Goal: Task Accomplishment & Management: Use online tool/utility

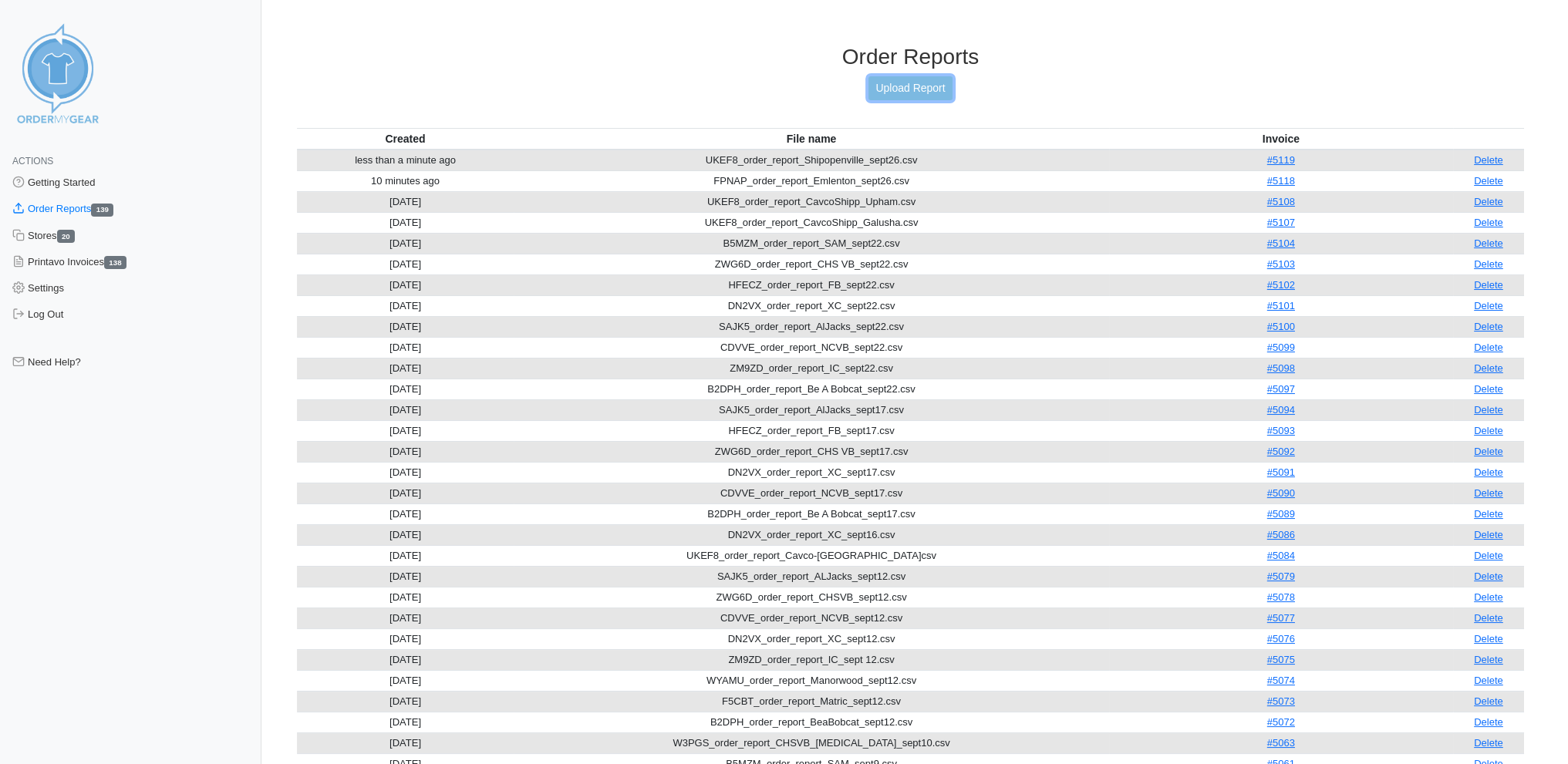
click at [920, 85] on link "Upload Report" at bounding box center [910, 88] width 84 height 24
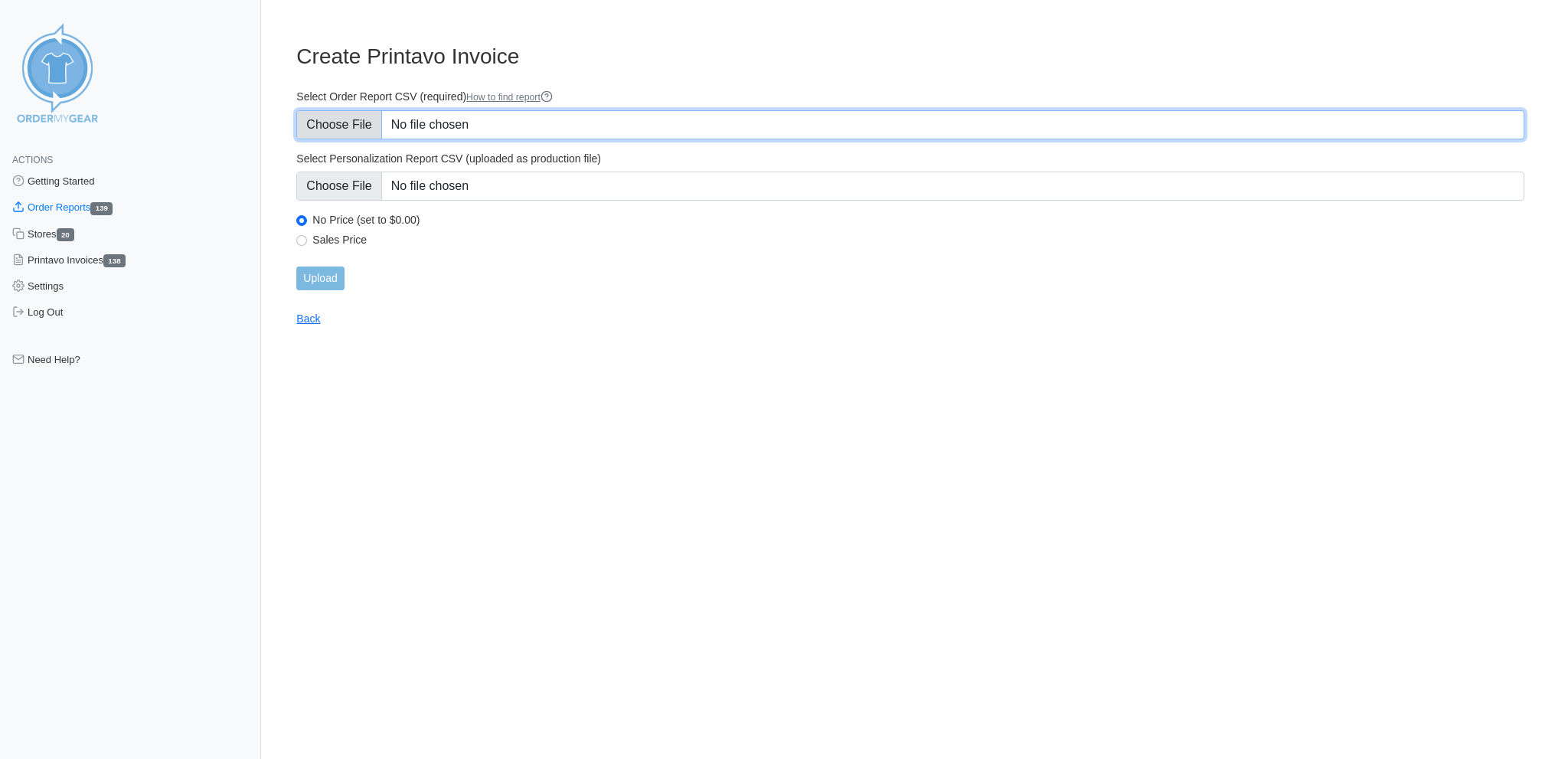
click at [354, 121] on input "Select Order Report CSV (required) How to find report" at bounding box center [910, 125] width 1228 height 29
type input "C:\fakepath\WYZQR_order_reportTournament.csv"
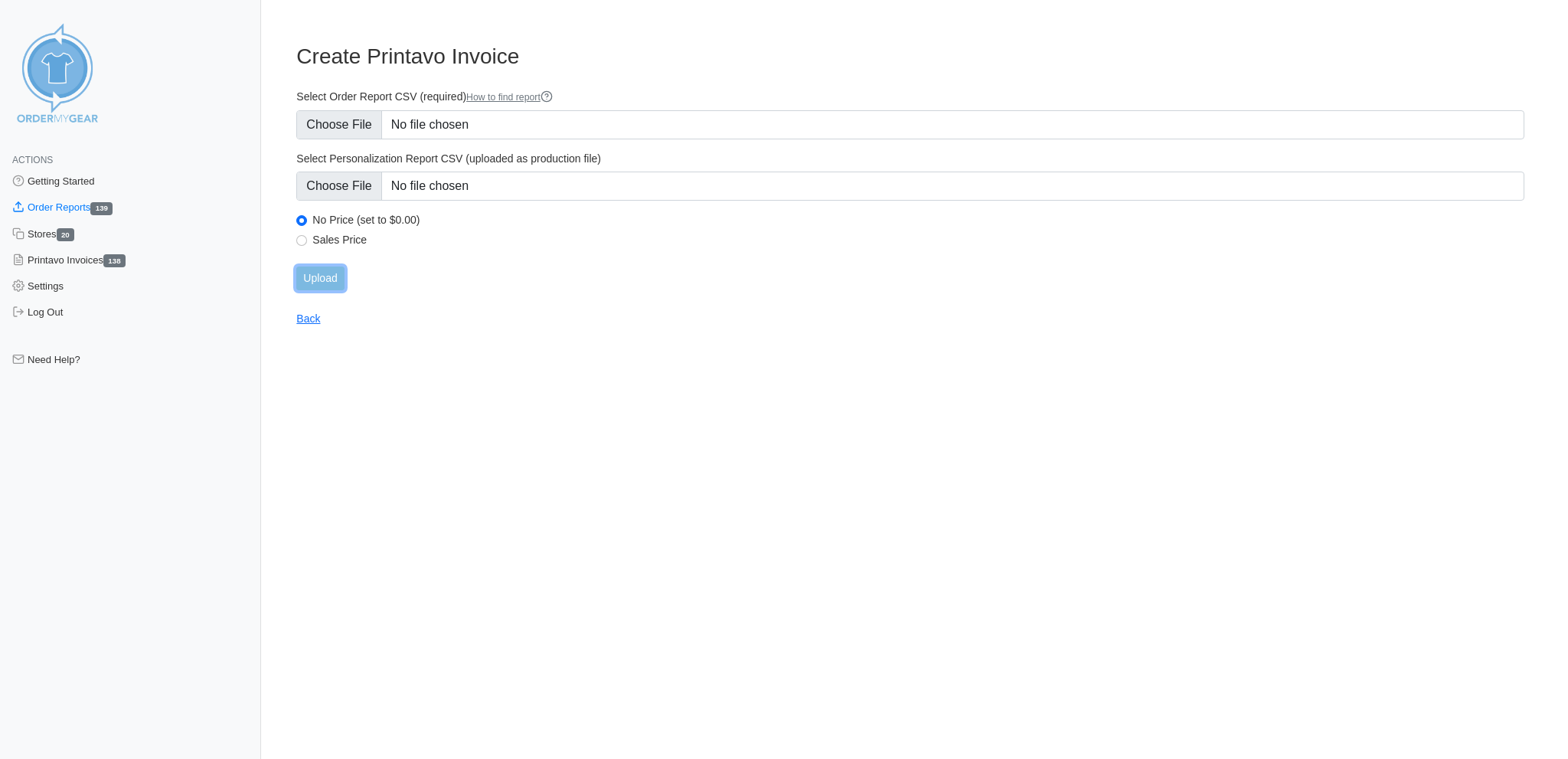
click at [313, 267] on input "Upload" at bounding box center [320, 278] width 48 height 24
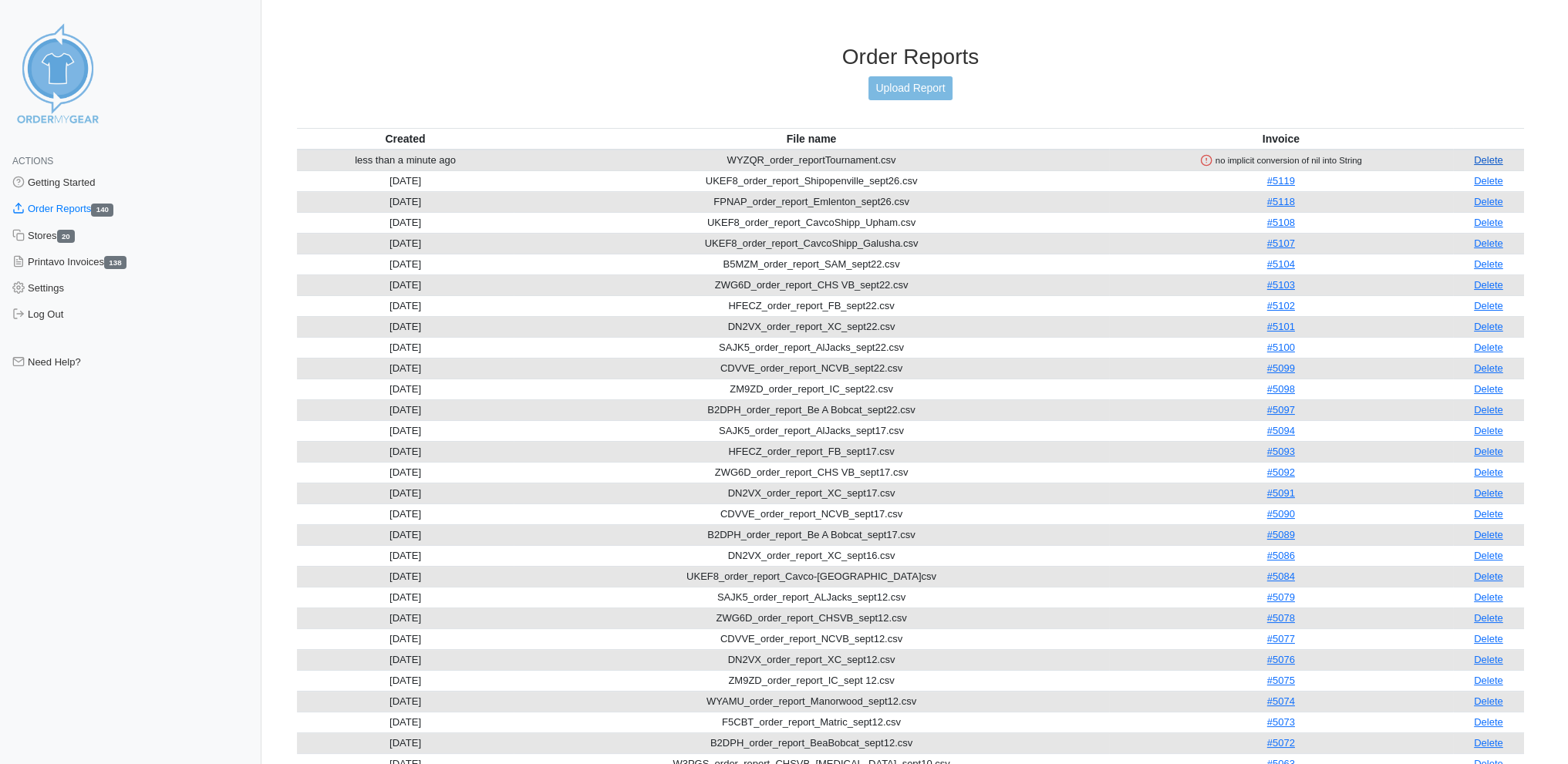
click at [1492, 154] on link "Delete" at bounding box center [1488, 159] width 29 height 12
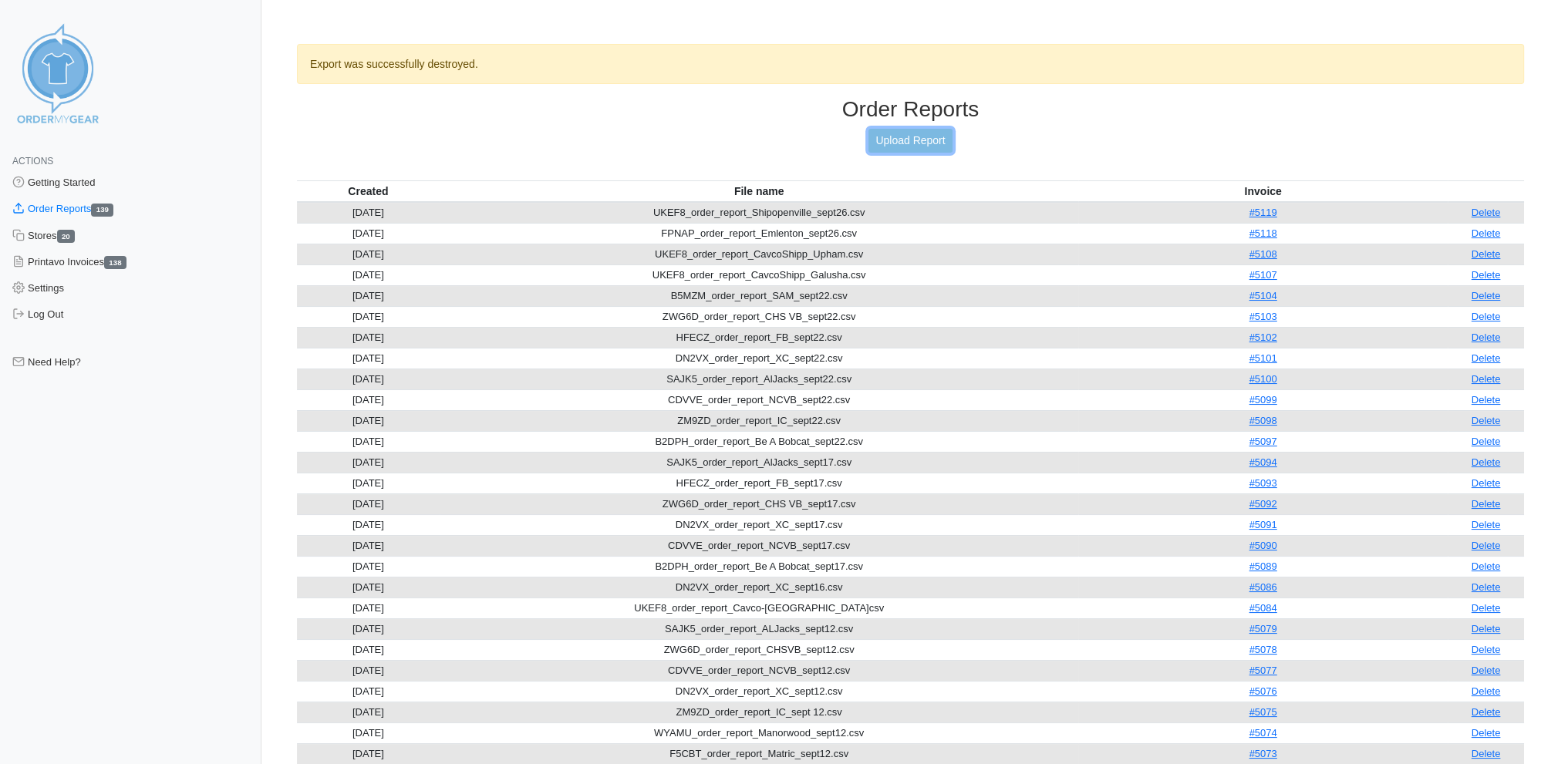
click at [901, 134] on link "Upload Report" at bounding box center [910, 140] width 84 height 24
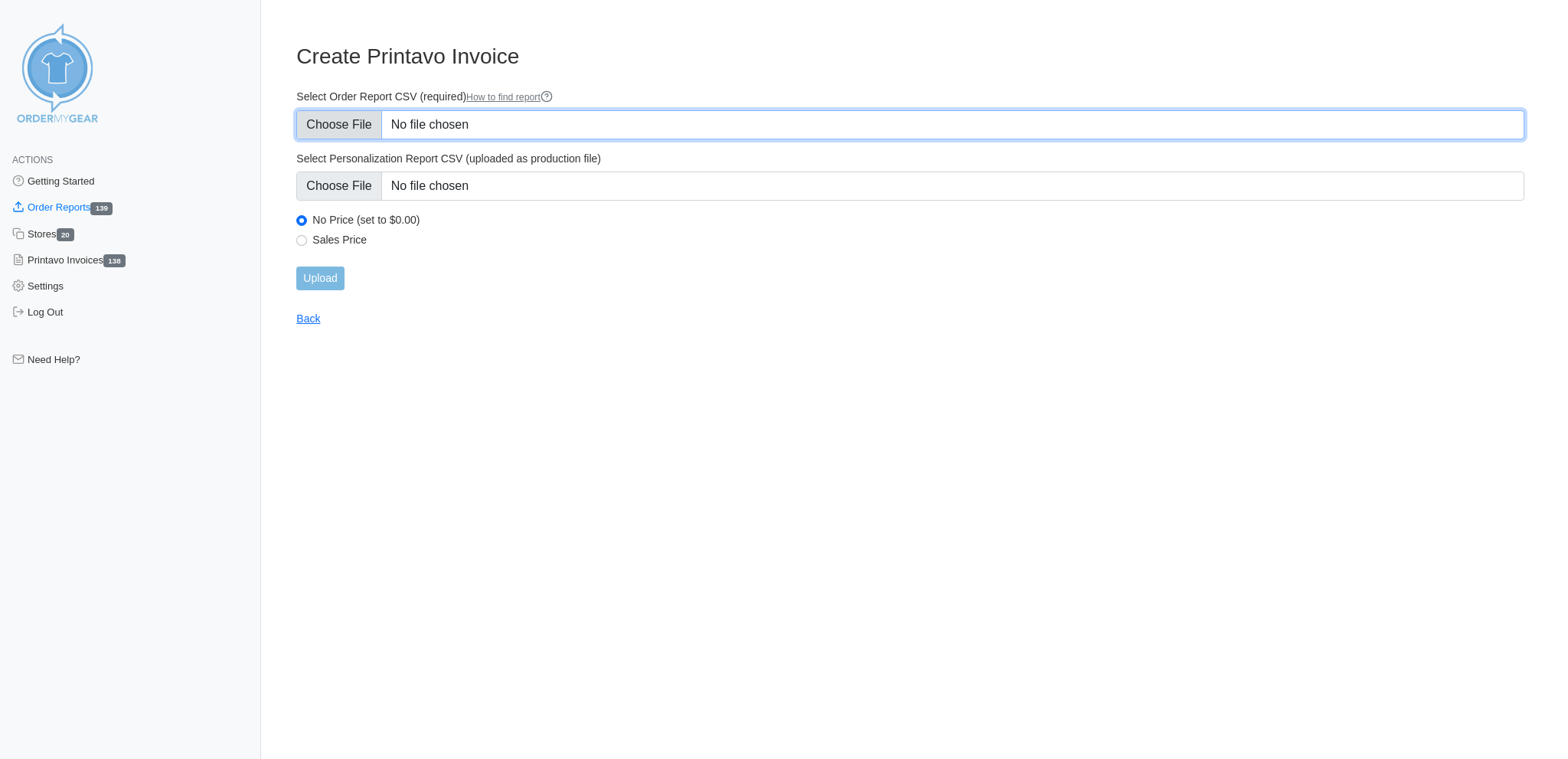
click at [353, 122] on input "Select Order Report CSV (required) How to find report" at bounding box center [910, 125] width 1228 height 29
type input "C:\fakepath\WYZQR_order_reportTournament.csv"
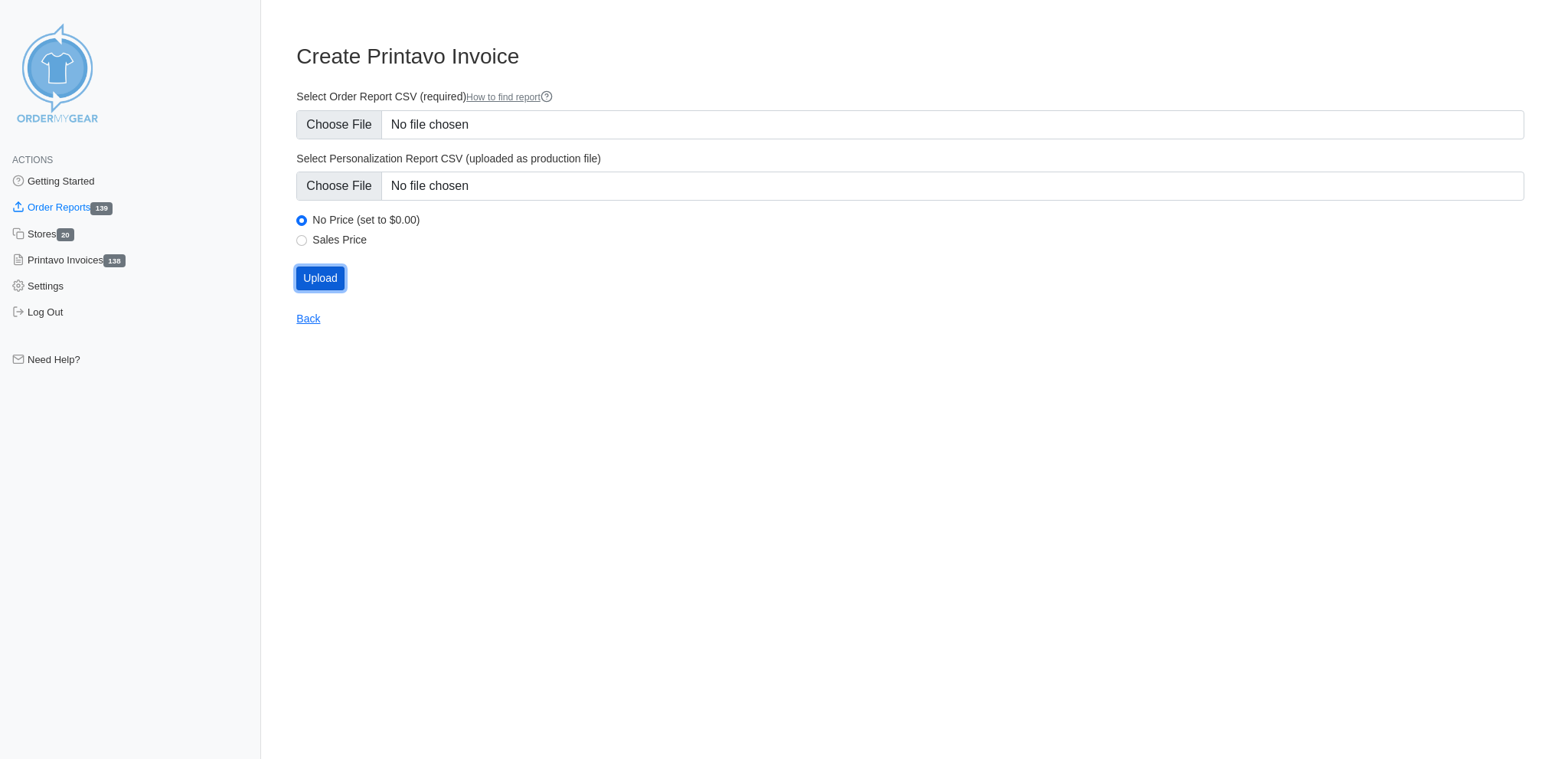
click at [320, 267] on input "Upload" at bounding box center [320, 278] width 48 height 24
